Goal: Task Accomplishment & Management: Complete application form

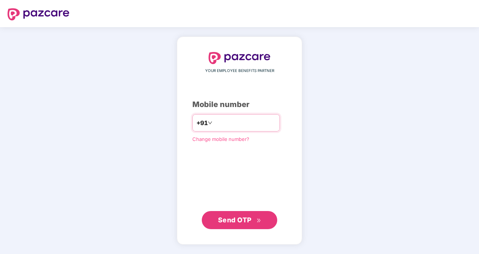
type input "**********"
click at [242, 221] on span "Send OTP" at bounding box center [235, 220] width 34 height 8
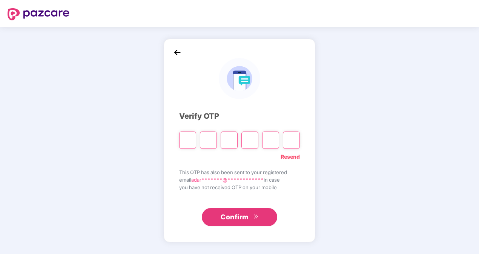
type input "*"
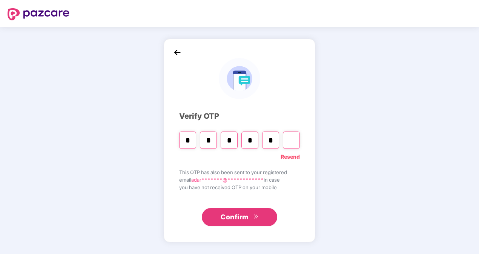
type input "*"
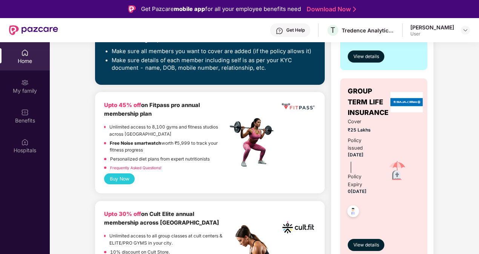
scroll to position [226, 0]
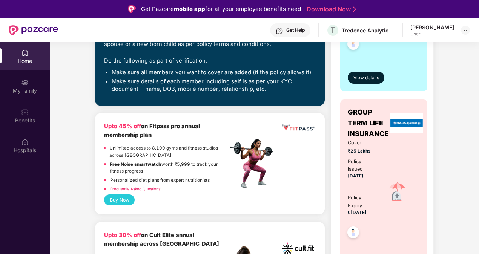
click at [166, 132] on div "Upto 45% off on Fitpass pro annual membership plan" at bounding box center [165, 131] width 123 height 18
drag, startPoint x: 166, startPoint y: 132, endPoint x: 133, endPoint y: 152, distance: 39.1
click at [134, 152] on p "Unlimited access to 8,100 gyms and fitness studios across [GEOGRAPHIC_DATA]" at bounding box center [168, 152] width 118 height 14
drag, startPoint x: 112, startPoint y: 146, endPoint x: 137, endPoint y: 154, distance: 26.6
click at [140, 155] on p "Unlimited access to 8,100 gyms and fitness studios across [GEOGRAPHIC_DATA]" at bounding box center [168, 152] width 118 height 14
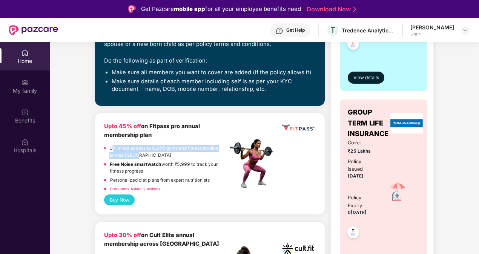
drag, startPoint x: 137, startPoint y: 154, endPoint x: 126, endPoint y: 152, distance: 11.5
click at [126, 152] on p "Unlimited access to 8,100 gyms and fitness studios across [GEOGRAPHIC_DATA]" at bounding box center [168, 152] width 118 height 14
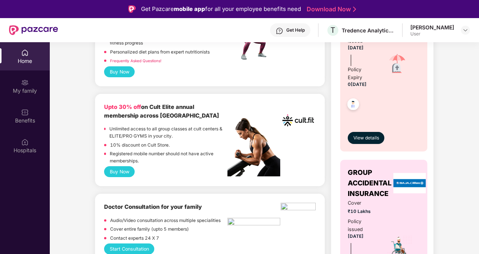
scroll to position [340, 0]
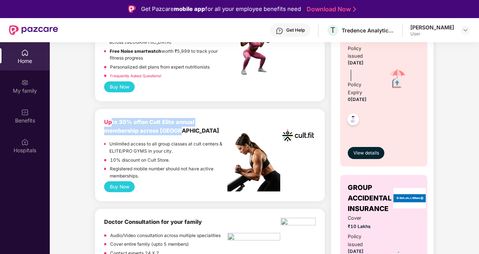
drag, startPoint x: 112, startPoint y: 122, endPoint x: 178, endPoint y: 132, distance: 66.1
click at [178, 132] on div "Upto 30% off on Cult Elite annual membership across [GEOGRAPHIC_DATA]" at bounding box center [165, 127] width 123 height 18
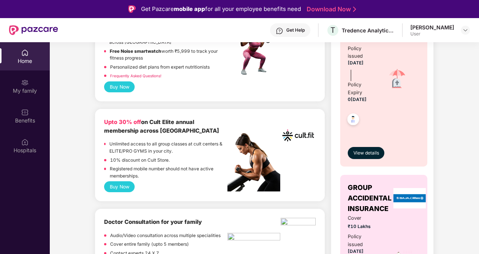
drag, startPoint x: 178, startPoint y: 132, endPoint x: 140, endPoint y: 149, distance: 41.0
click at [140, 149] on p "Unlimited access to all group classes at cult centers & ELITE/PRO GYMS in your …" at bounding box center [168, 148] width 118 height 14
click at [123, 186] on button "Buy Now" at bounding box center [119, 187] width 31 height 11
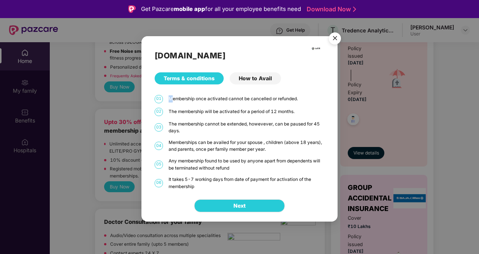
drag, startPoint x: 215, startPoint y: 101, endPoint x: 175, endPoint y: 99, distance: 40.1
click at [175, 99] on div "01 Membership once activated cannot be cancelled or refunded." at bounding box center [240, 99] width 170 height 8
click at [258, 131] on div "The membership cannot be extended, howevever, can be paused for 45 days." at bounding box center [247, 128] width 156 height 14
click at [336, 34] on img "Close" at bounding box center [335, 39] width 21 height 21
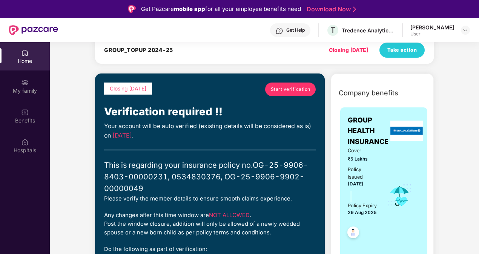
scroll to position [0, 0]
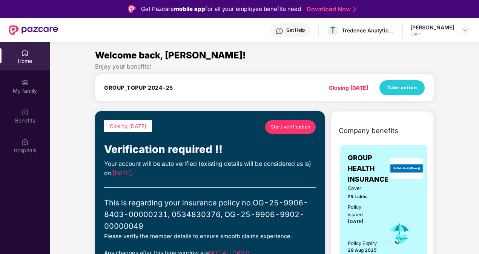
click at [299, 125] on span "Start verification" at bounding box center [291, 126] width 40 height 7
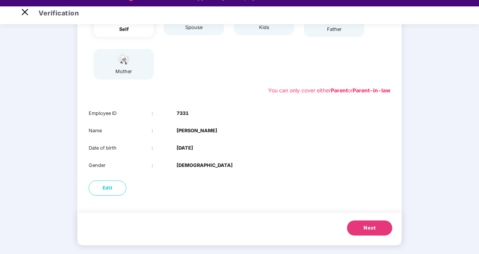
scroll to position [18, 0]
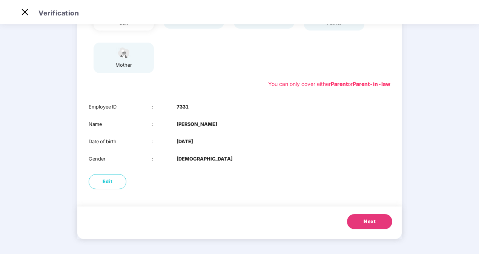
click at [375, 219] on span "Next" at bounding box center [370, 222] width 12 height 8
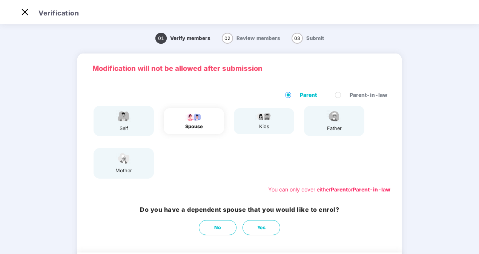
scroll to position [38, 0]
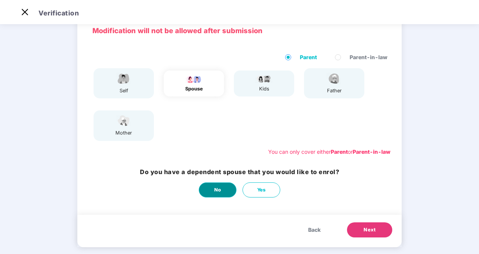
click at [215, 190] on span "No" at bounding box center [217, 190] width 7 height 8
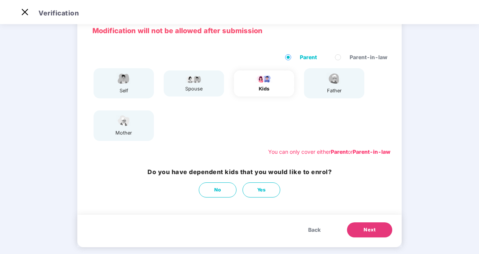
scroll to position [0, 0]
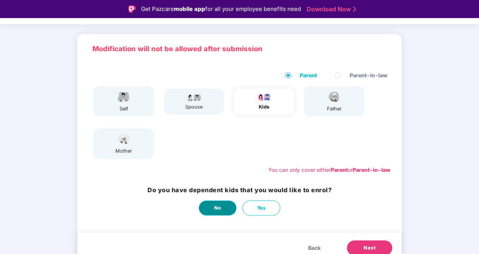
click at [226, 209] on button "No" at bounding box center [218, 208] width 38 height 15
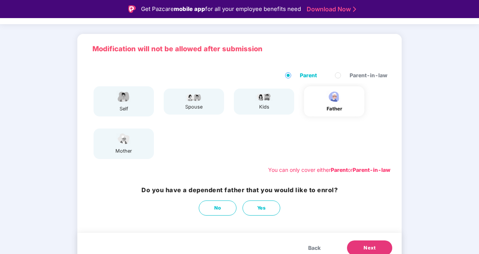
scroll to position [46, 0]
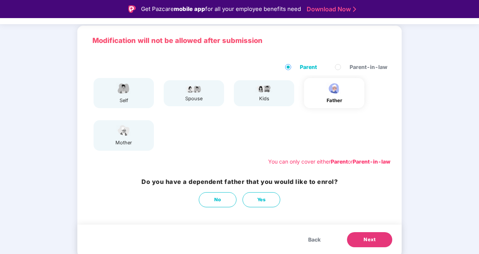
click at [259, 95] on div "kids" at bounding box center [264, 99] width 19 height 8
click at [307, 241] on button "Back" at bounding box center [315, 239] width 28 height 15
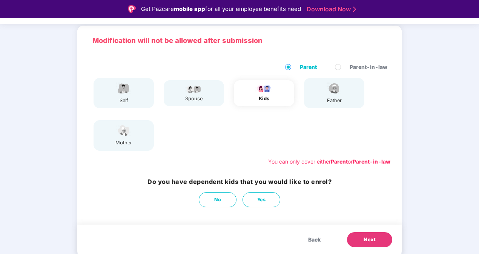
scroll to position [18, 0]
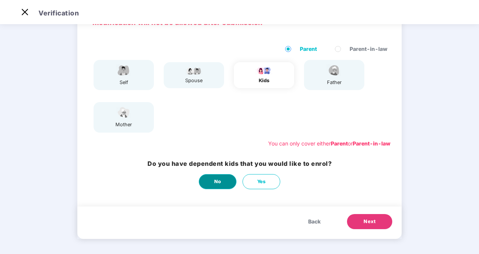
click at [219, 183] on span "No" at bounding box center [217, 182] width 7 height 8
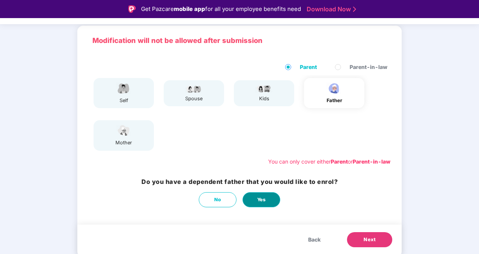
click at [265, 202] on span "Yes" at bounding box center [261, 200] width 9 height 8
select select "****"
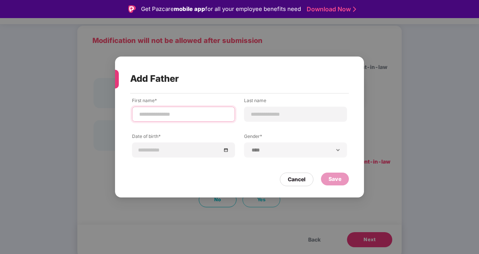
click at [196, 117] on input at bounding box center [183, 115] width 90 height 8
click at [172, 115] on input "**********" at bounding box center [183, 115] width 90 height 8
click at [180, 118] on input "**********" at bounding box center [183, 115] width 90 height 8
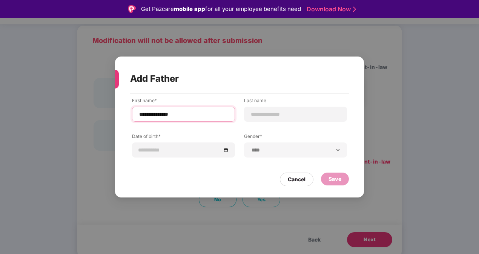
click at [174, 114] on input "**********" at bounding box center [183, 115] width 90 height 8
click at [194, 112] on input "**********" at bounding box center [183, 115] width 90 height 8
type input "*******"
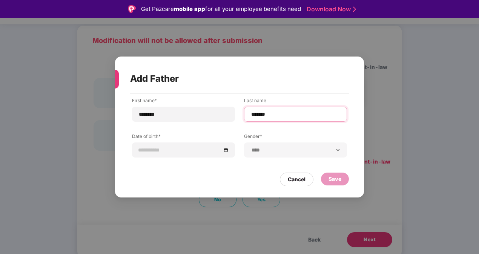
type input "*******"
click at [172, 140] on label "Date of birth*" at bounding box center [183, 137] width 103 height 9
click at [228, 147] on div at bounding box center [183, 150] width 90 height 8
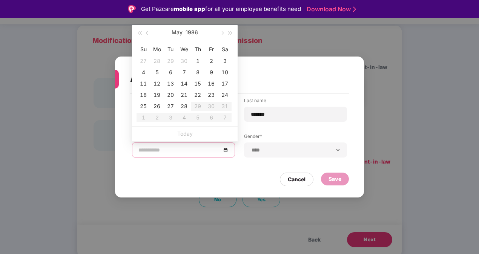
type input "**********"
click at [140, 33] on span "button" at bounding box center [139, 33] width 4 height 4
click at [139, 33] on span "button" at bounding box center [139, 33] width 4 height 4
click at [139, 32] on span "button" at bounding box center [139, 33] width 4 height 4
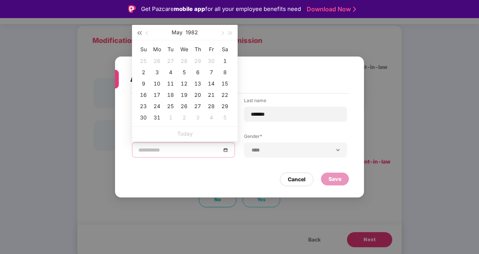
click at [139, 32] on span "button" at bounding box center [139, 33] width 4 height 4
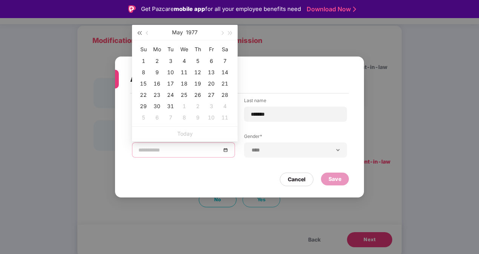
click at [139, 32] on span "button" at bounding box center [139, 33] width 4 height 4
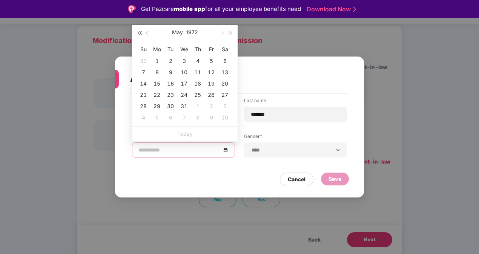
click at [139, 32] on span "button" at bounding box center [139, 33] width 4 height 4
type input "**********"
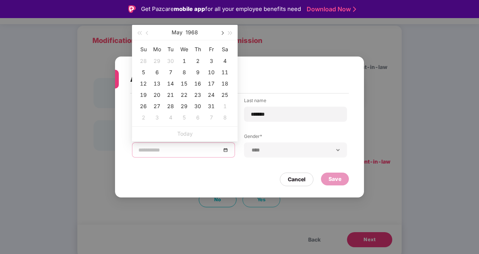
click at [221, 29] on button "button" at bounding box center [222, 32] width 8 height 15
type input "**********"
click at [223, 71] on div "13" at bounding box center [224, 72] width 9 height 9
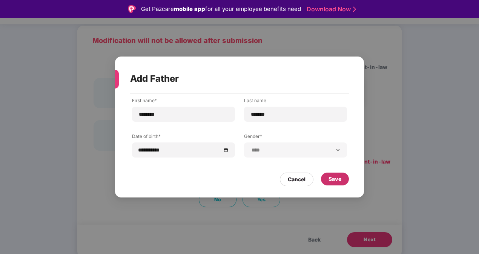
click at [340, 184] on div "Save" at bounding box center [335, 179] width 28 height 13
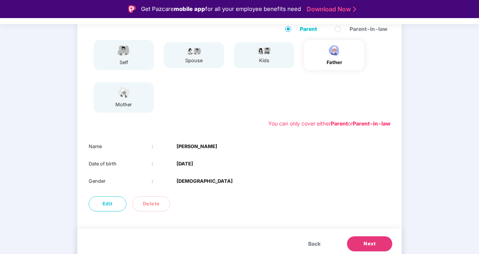
scroll to position [88, 0]
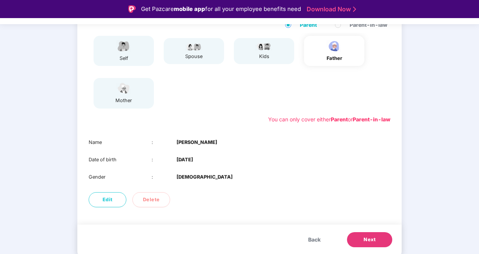
click at [381, 242] on button "Next" at bounding box center [369, 239] width 45 height 15
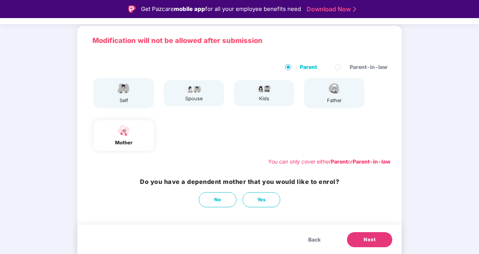
scroll to position [46, 0]
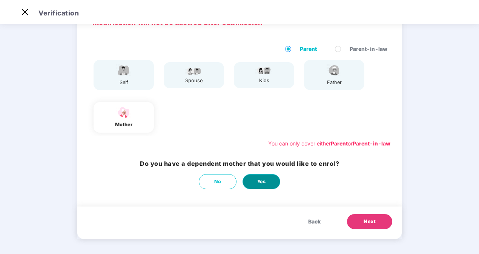
click at [263, 185] on span "Yes" at bounding box center [261, 182] width 9 height 8
select select "******"
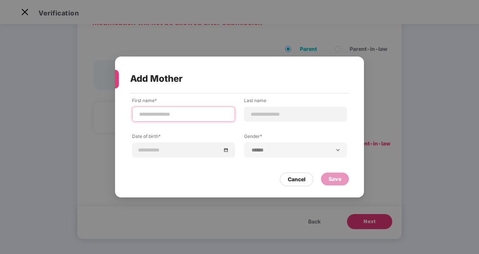
click at [152, 118] on input at bounding box center [183, 115] width 90 height 8
type input "**********"
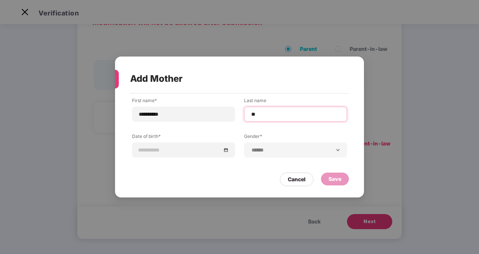
type input "*******"
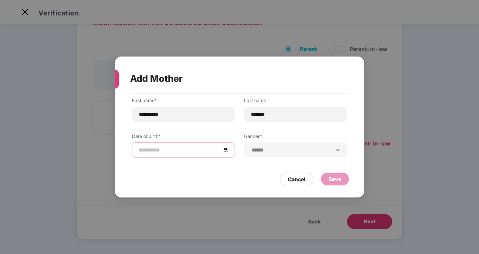
click at [225, 149] on div at bounding box center [183, 150] width 90 height 8
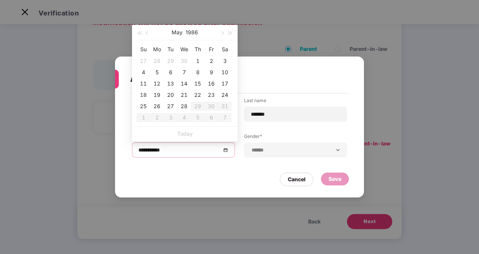
type input "**********"
click at [136, 32] on button "button" at bounding box center [139, 32] width 8 height 15
click at [139, 33] on span "button" at bounding box center [139, 33] width 4 height 4
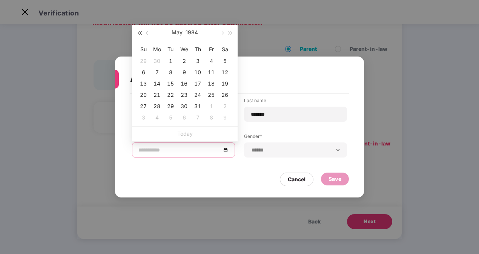
click at [139, 33] on span "button" at bounding box center [139, 33] width 4 height 4
click at [139, 32] on span "button" at bounding box center [139, 33] width 4 height 4
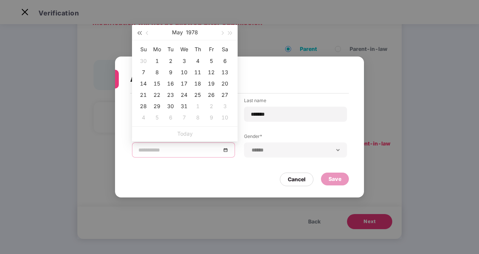
click at [139, 32] on span "button" at bounding box center [139, 33] width 4 height 4
type input "**********"
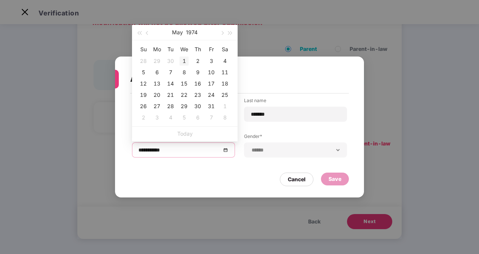
type input "**********"
click at [220, 33] on span "button" at bounding box center [222, 33] width 4 height 4
click at [146, 32] on span "button" at bounding box center [148, 33] width 4 height 4
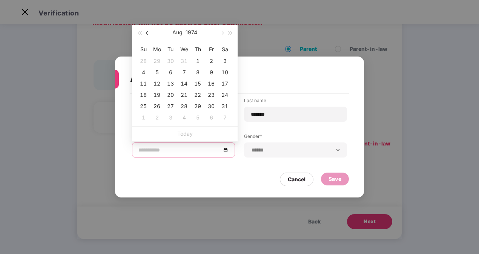
click at [146, 32] on span "button" at bounding box center [148, 33] width 4 height 4
type input "**********"
click at [222, 34] on span "button" at bounding box center [222, 33] width 4 height 4
type input "**********"
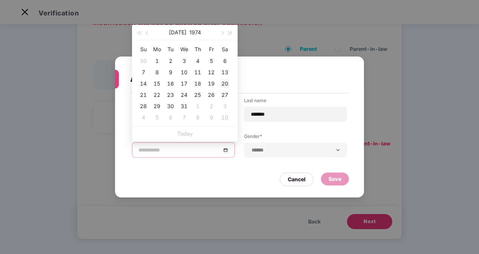
type input "**********"
click at [226, 85] on div "20" at bounding box center [224, 83] width 9 height 9
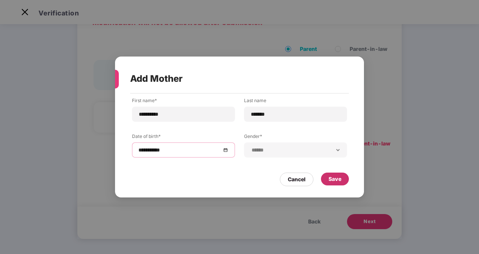
click at [342, 180] on div "Save" at bounding box center [335, 179] width 28 height 13
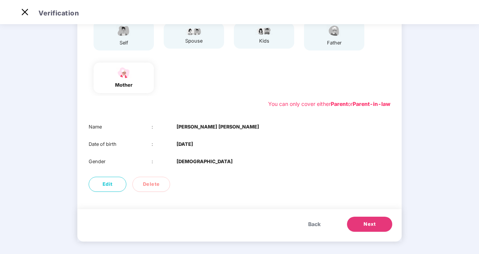
scroll to position [88, 0]
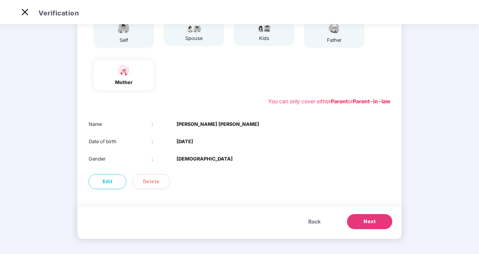
click at [364, 219] on span "Next" at bounding box center [370, 222] width 12 height 8
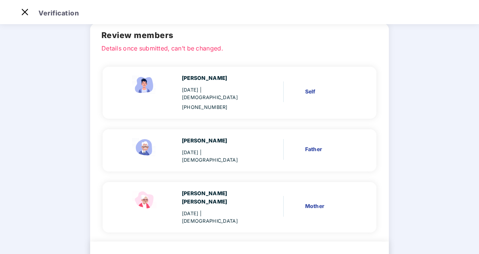
scroll to position [56, 0]
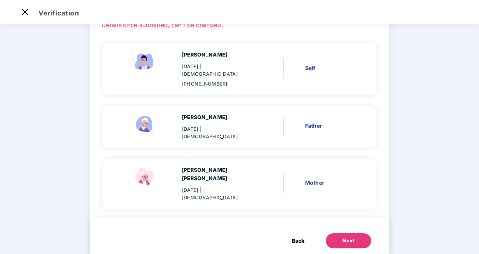
click at [354, 234] on button "Next" at bounding box center [348, 241] width 45 height 15
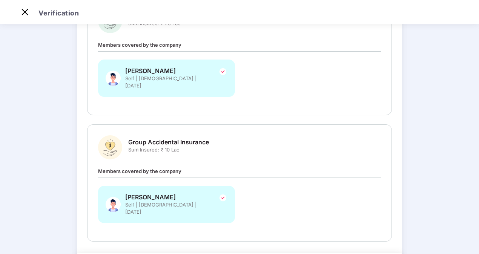
scroll to position [304, 0]
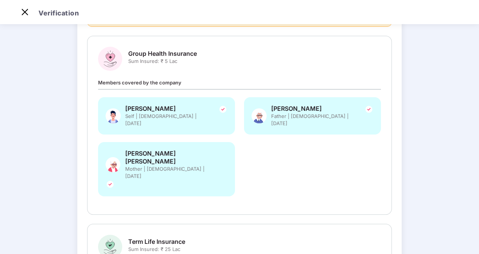
scroll to position [0, 0]
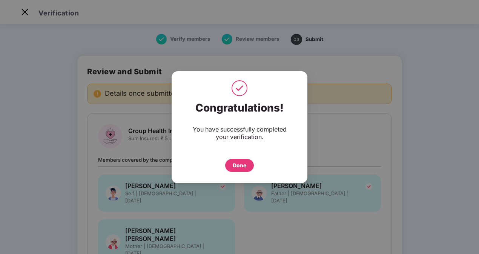
click at [245, 165] on div "Done" at bounding box center [240, 166] width 14 height 8
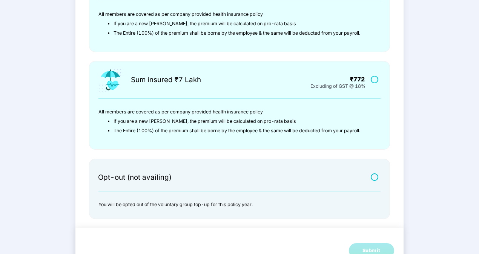
scroll to position [238, 0]
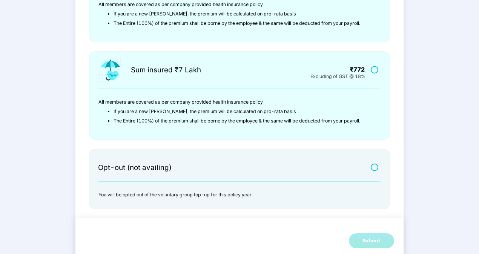
click at [375, 167] on label at bounding box center [375, 167] width 9 height 6
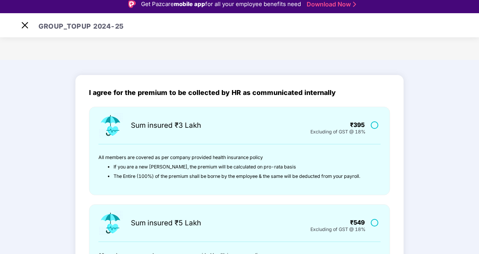
scroll to position [5, 0]
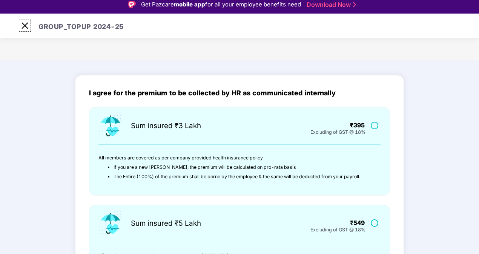
click at [28, 28] on img at bounding box center [25, 26] width 12 height 12
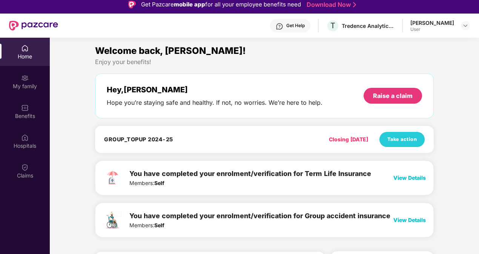
click at [406, 218] on span "View Details" at bounding box center [410, 220] width 32 height 6
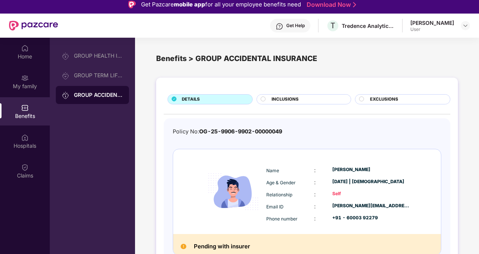
click at [312, 99] on div "INCLUSIONS" at bounding box center [307, 100] width 79 height 8
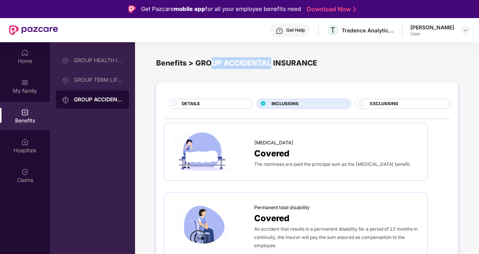
drag, startPoint x: 211, startPoint y: 63, endPoint x: 272, endPoint y: 70, distance: 60.7
click at [272, 70] on div "Benefits > GROUP ACCIDENTAL INSURANCE" at bounding box center [307, 63] width 302 height 30
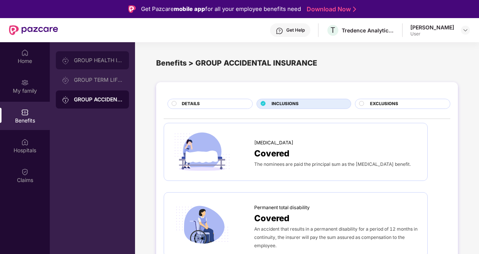
click at [101, 68] on div "GROUP HEALTH INSURANCE" at bounding box center [92, 60] width 73 height 18
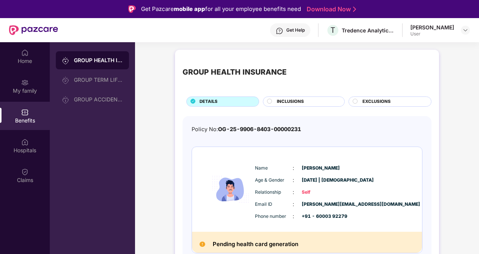
click at [303, 98] on div "INCLUSIONS" at bounding box center [304, 102] width 82 height 10
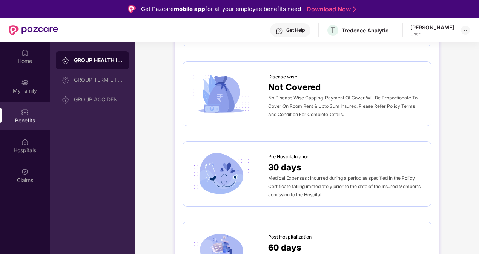
scroll to position [280, 0]
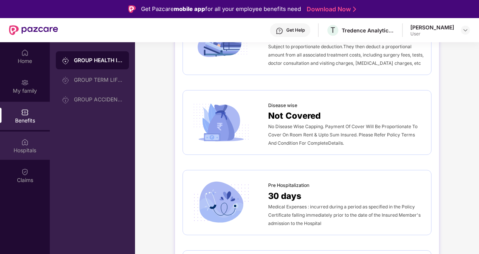
click at [29, 154] on div "Hospitals" at bounding box center [25, 146] width 50 height 28
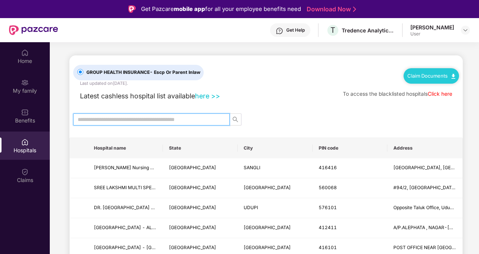
click at [156, 120] on input "text" at bounding box center [149, 119] width 142 height 8
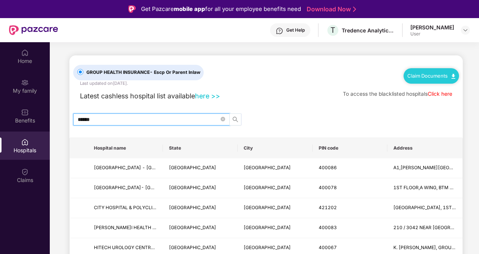
click at [238, 120] on icon "search" at bounding box center [235, 120] width 6 height 6
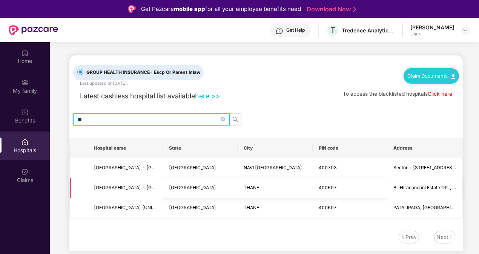
type input "*"
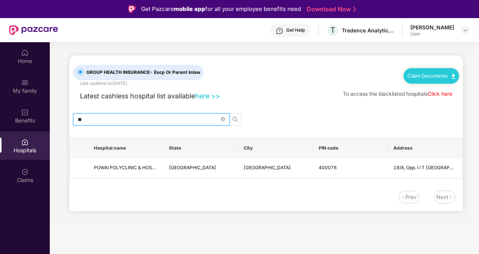
type input "*"
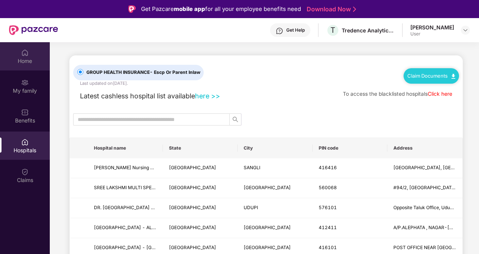
click at [33, 57] on div "Home" at bounding box center [25, 61] width 50 height 8
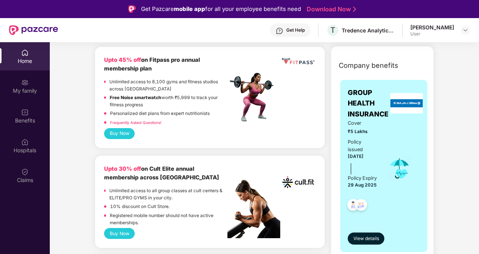
scroll to position [210, 0]
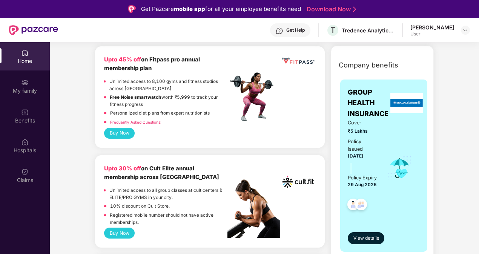
click at [135, 121] on link "Frequently Asked Questions!" at bounding box center [135, 122] width 51 height 5
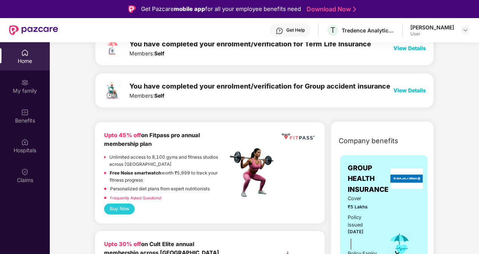
scroll to position [181, 0]
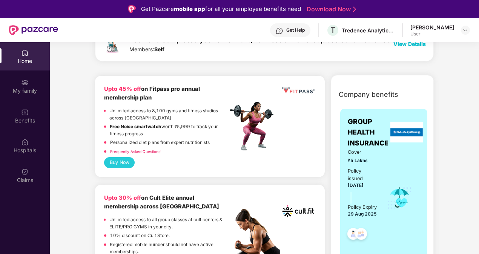
click at [123, 160] on button "Buy Now" at bounding box center [119, 162] width 31 height 11
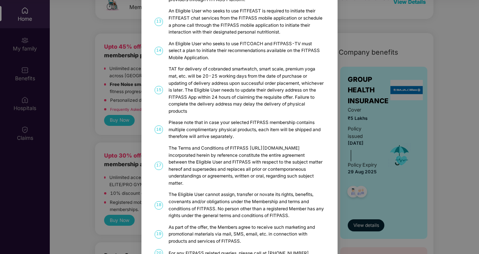
scroll to position [377, 0]
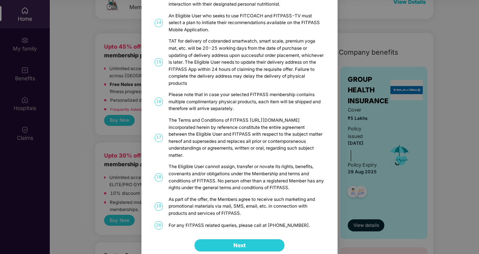
click at [251, 239] on button "Next" at bounding box center [239, 245] width 91 height 13
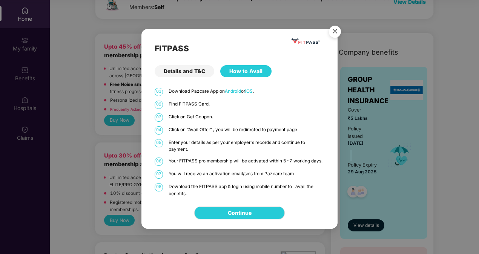
scroll to position [0, 0]
click at [335, 34] on img "Close" at bounding box center [335, 32] width 21 height 21
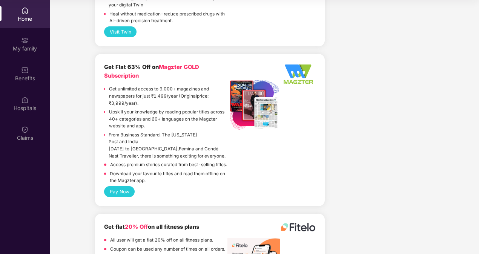
scroll to position [1764, 0]
